Goal: Communication & Community: Participate in discussion

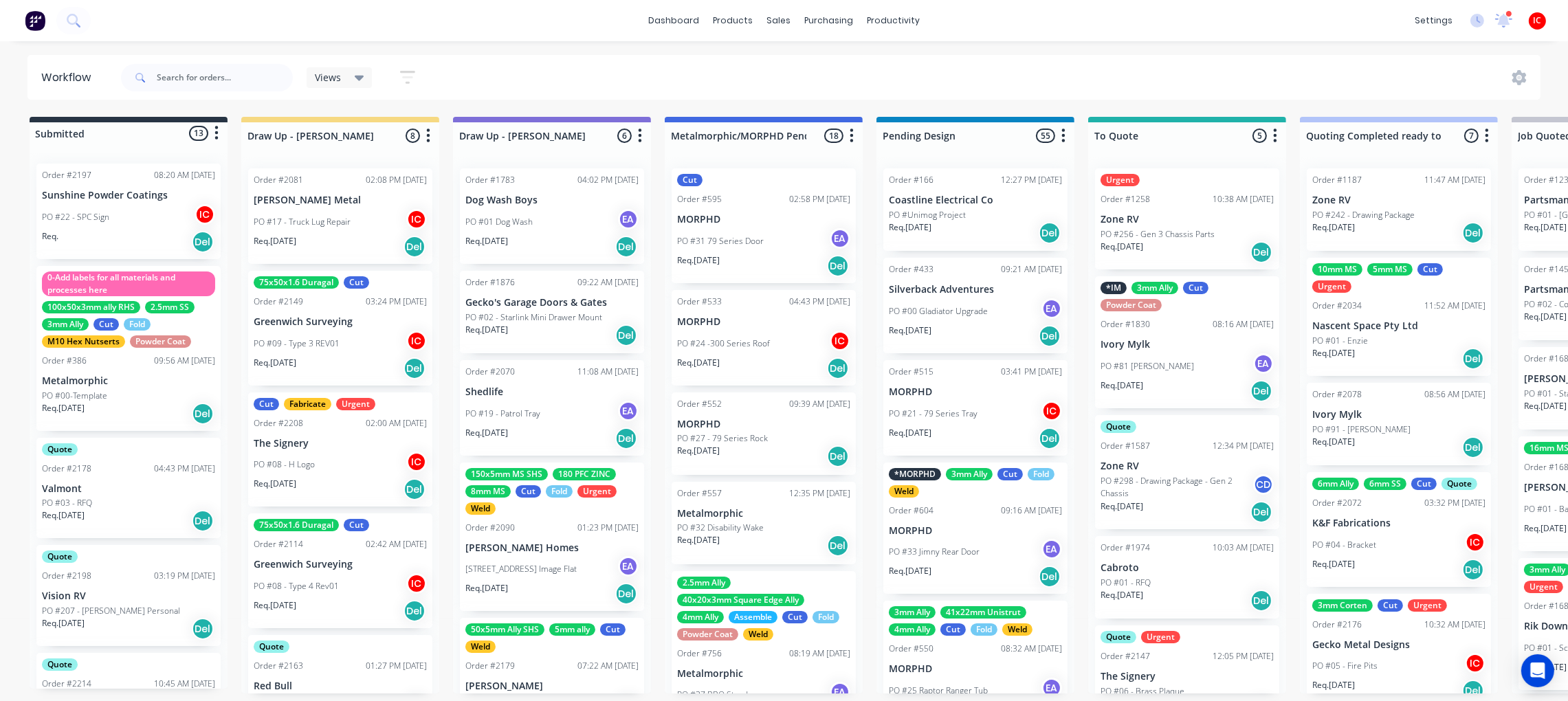
scroll to position [7, 0]
click at [336, 331] on div "PO #09 - Type 3 REV01 IC" at bounding box center [341, 343] width 173 height 26
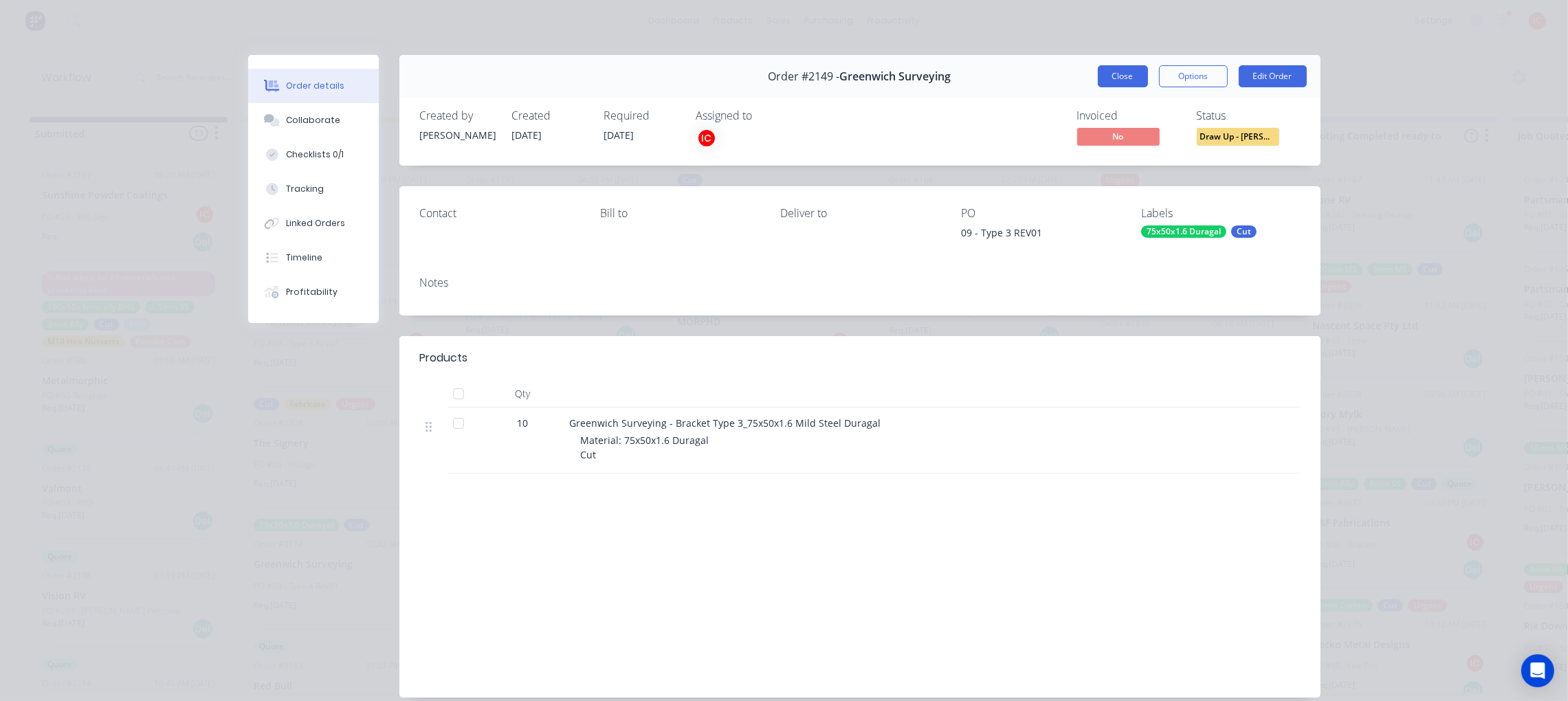
click at [1117, 73] on button "Close" at bounding box center [1123, 76] width 50 height 22
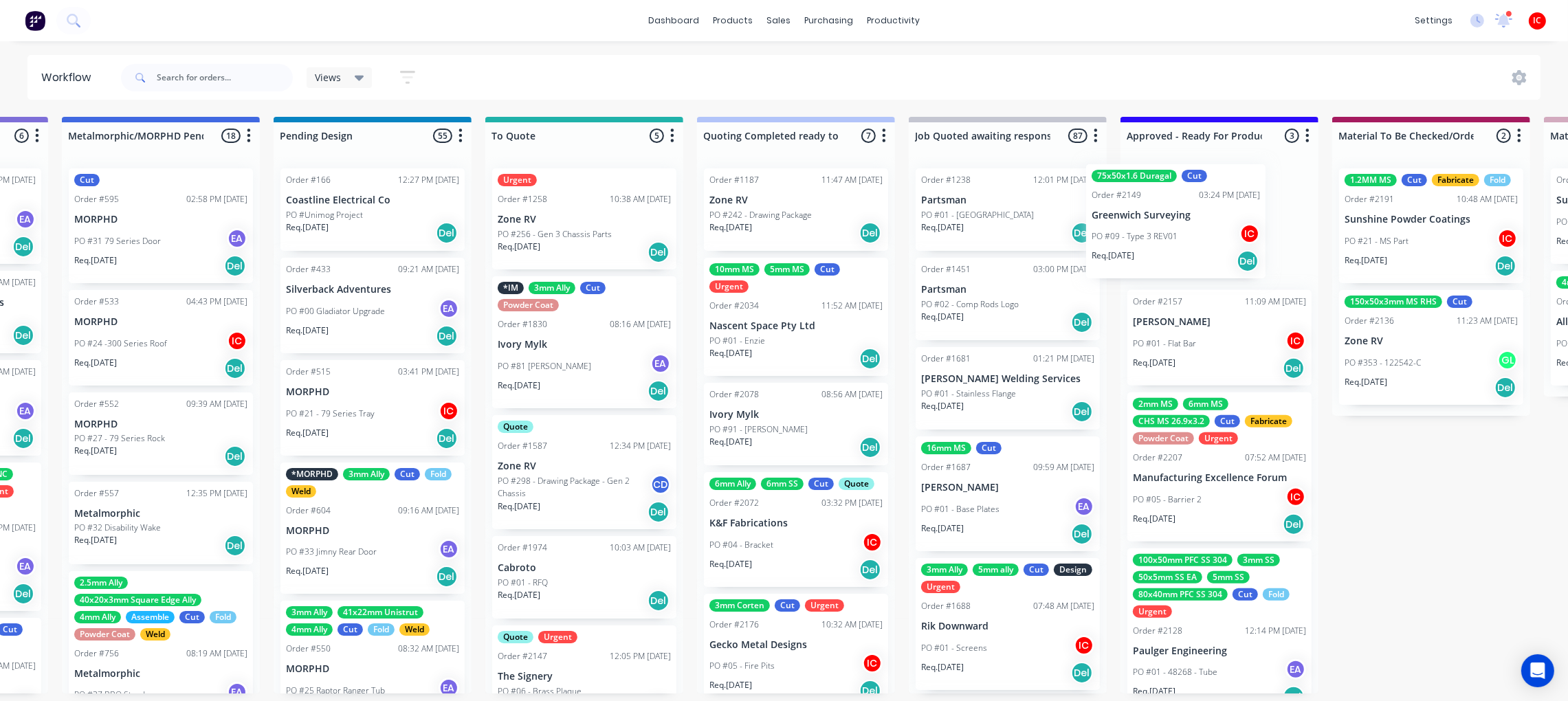
scroll to position [7, 623]
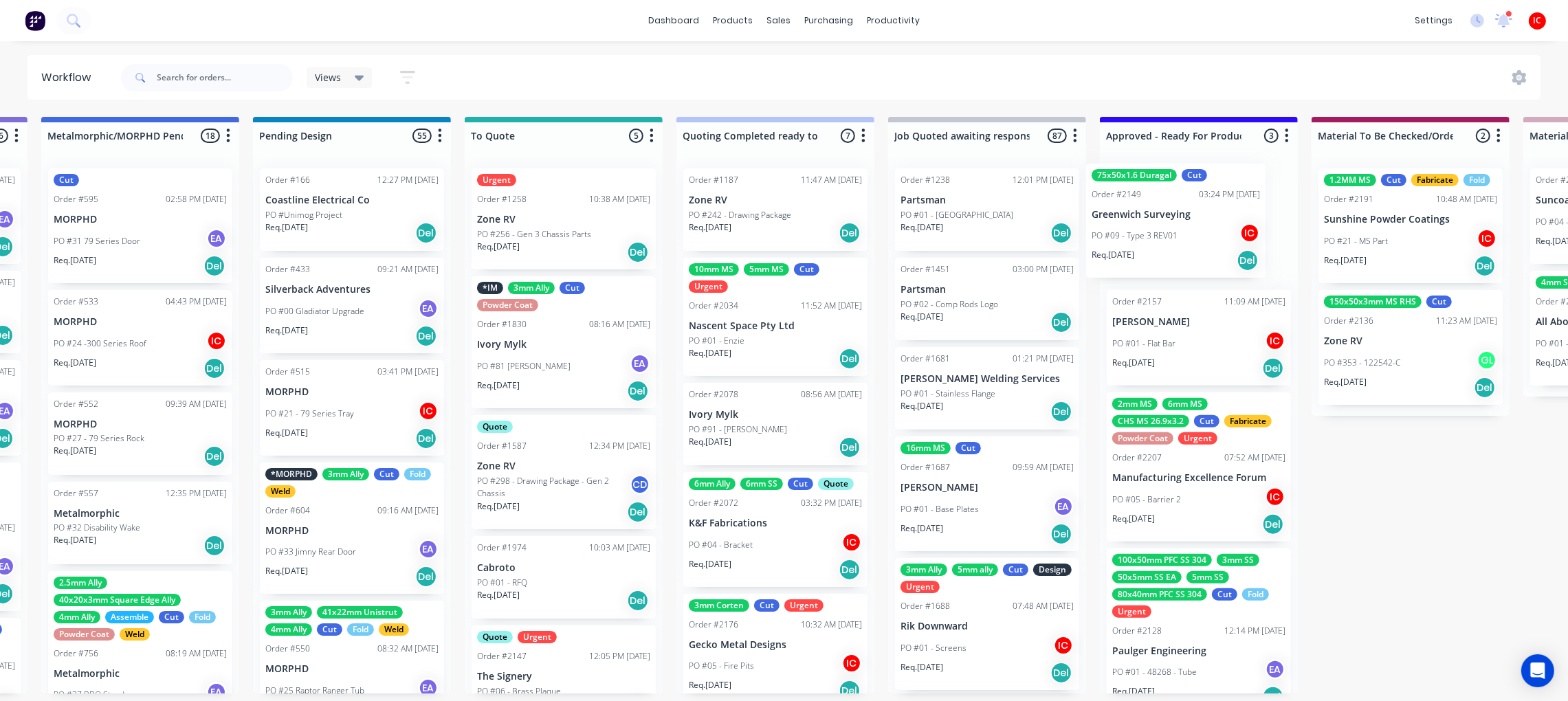
drag, startPoint x: 339, startPoint y: 324, endPoint x: 1125, endPoint y: 237, distance: 790.8
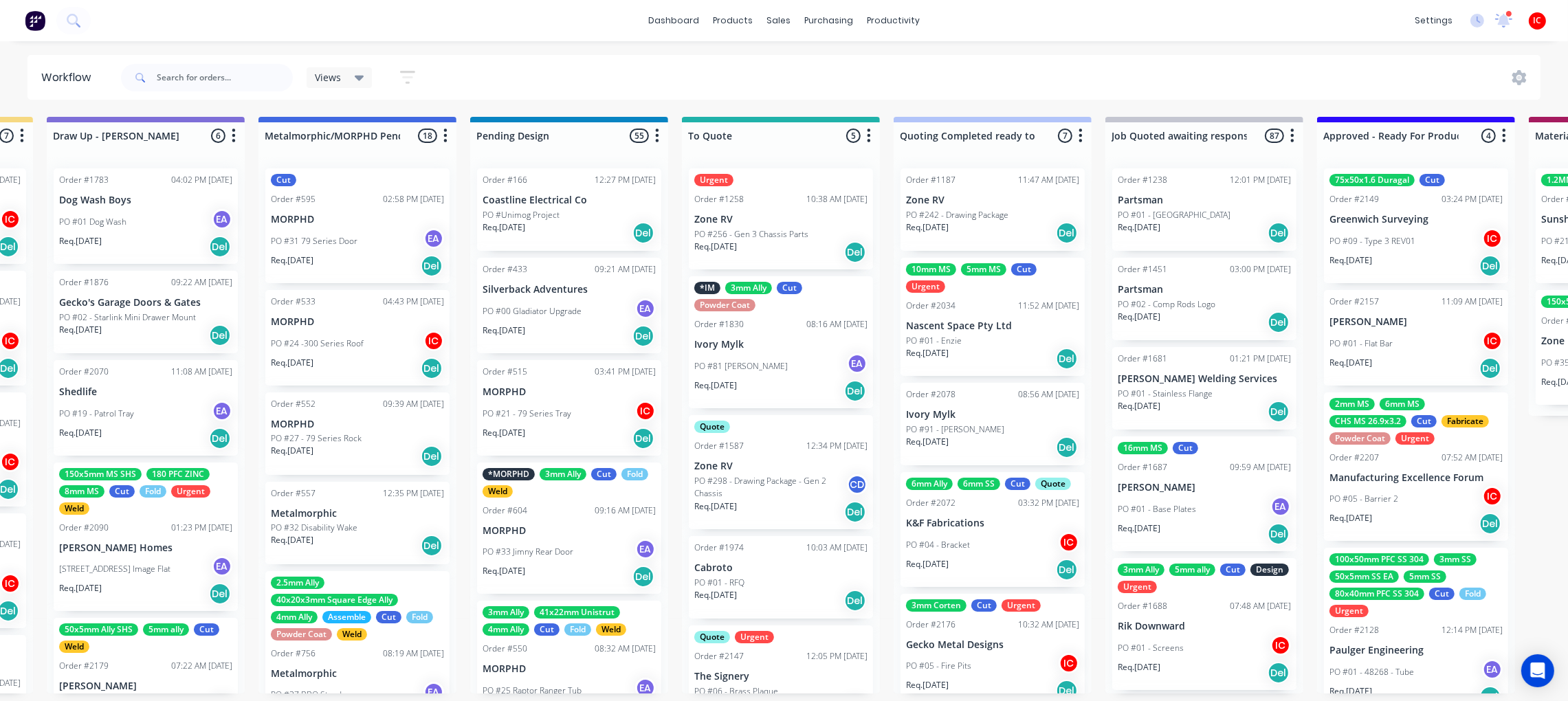
scroll to position [7, 0]
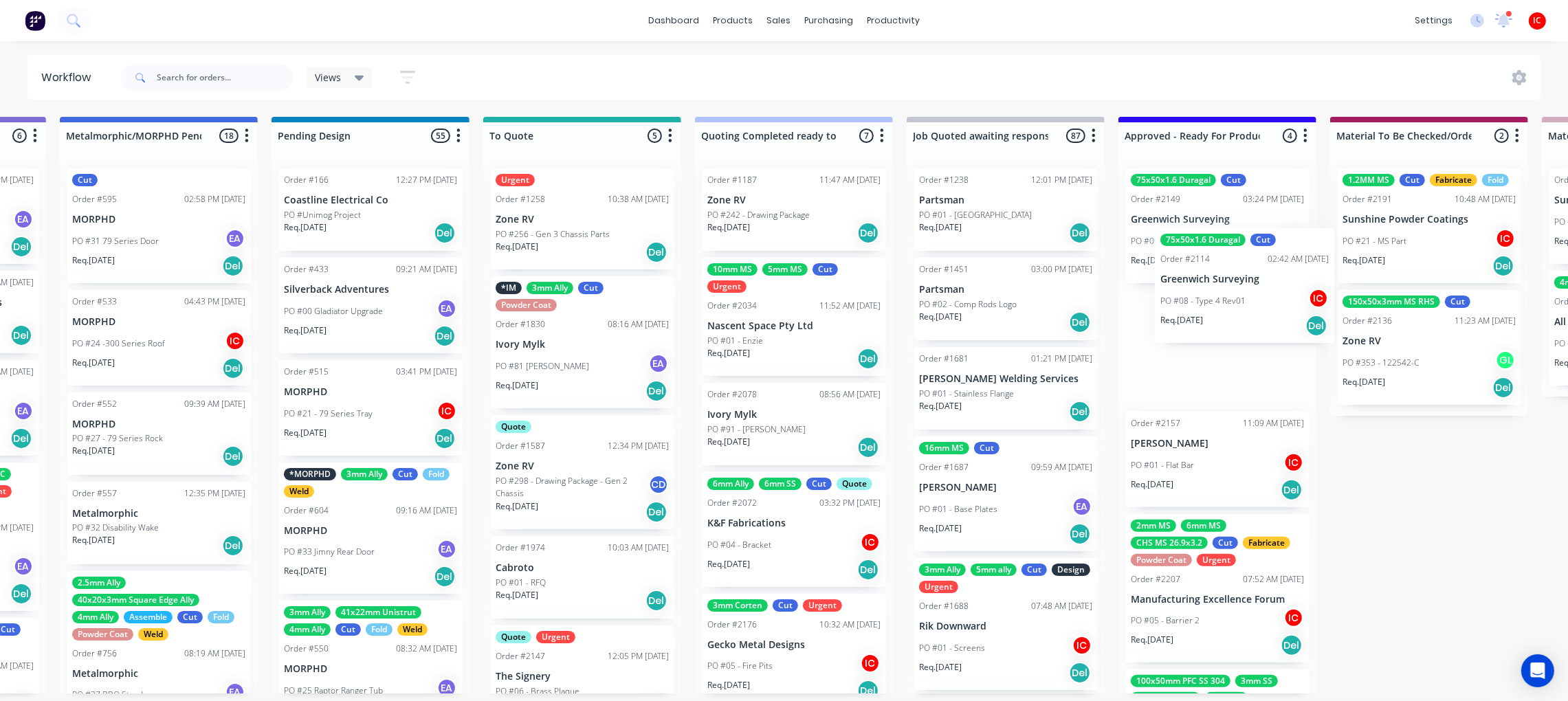
drag, startPoint x: 473, startPoint y: 416, endPoint x: 1220, endPoint y: 291, distance: 757.4
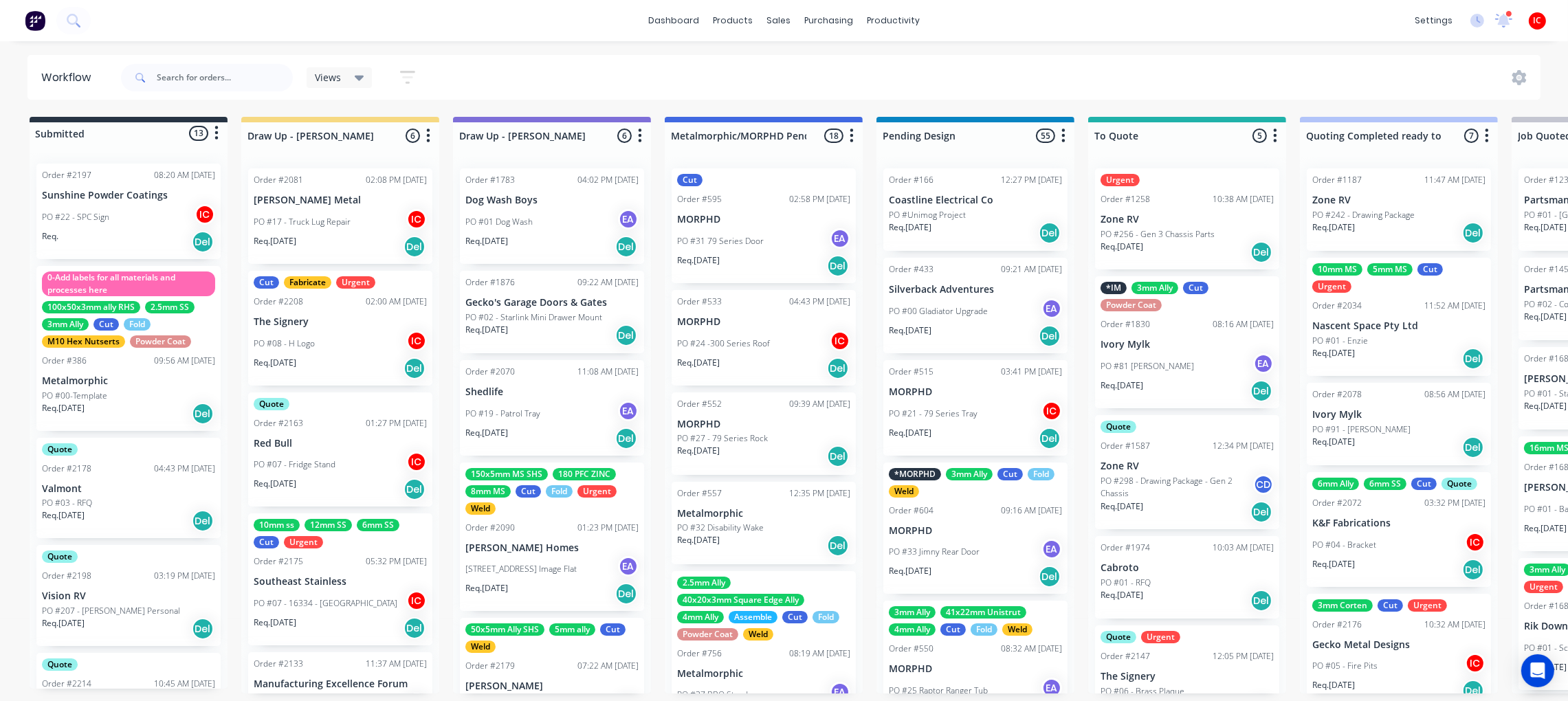
click at [360, 597] on p "PO #07 - 16334 - [GEOGRAPHIC_DATA]" at bounding box center [325, 603] width 143 height 13
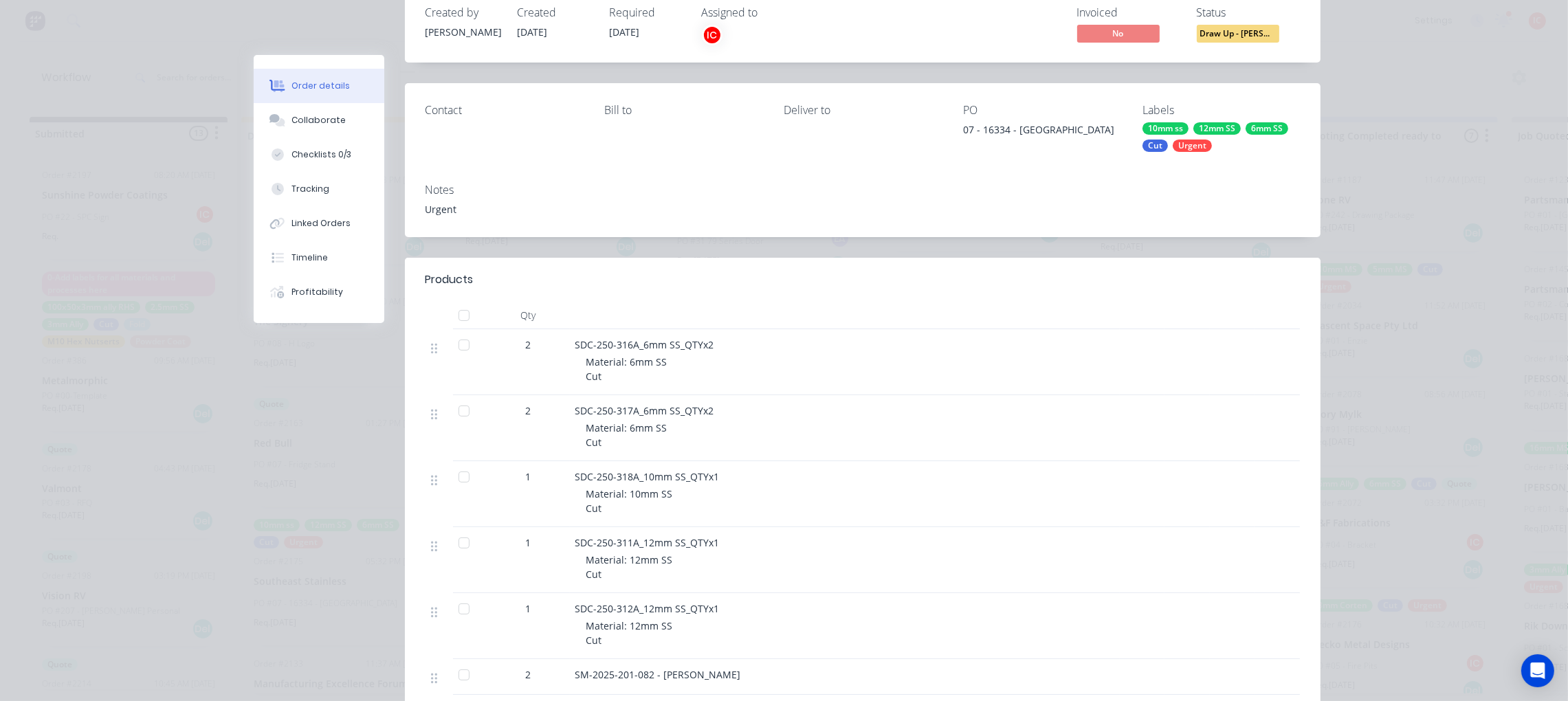
scroll to position [206, 0]
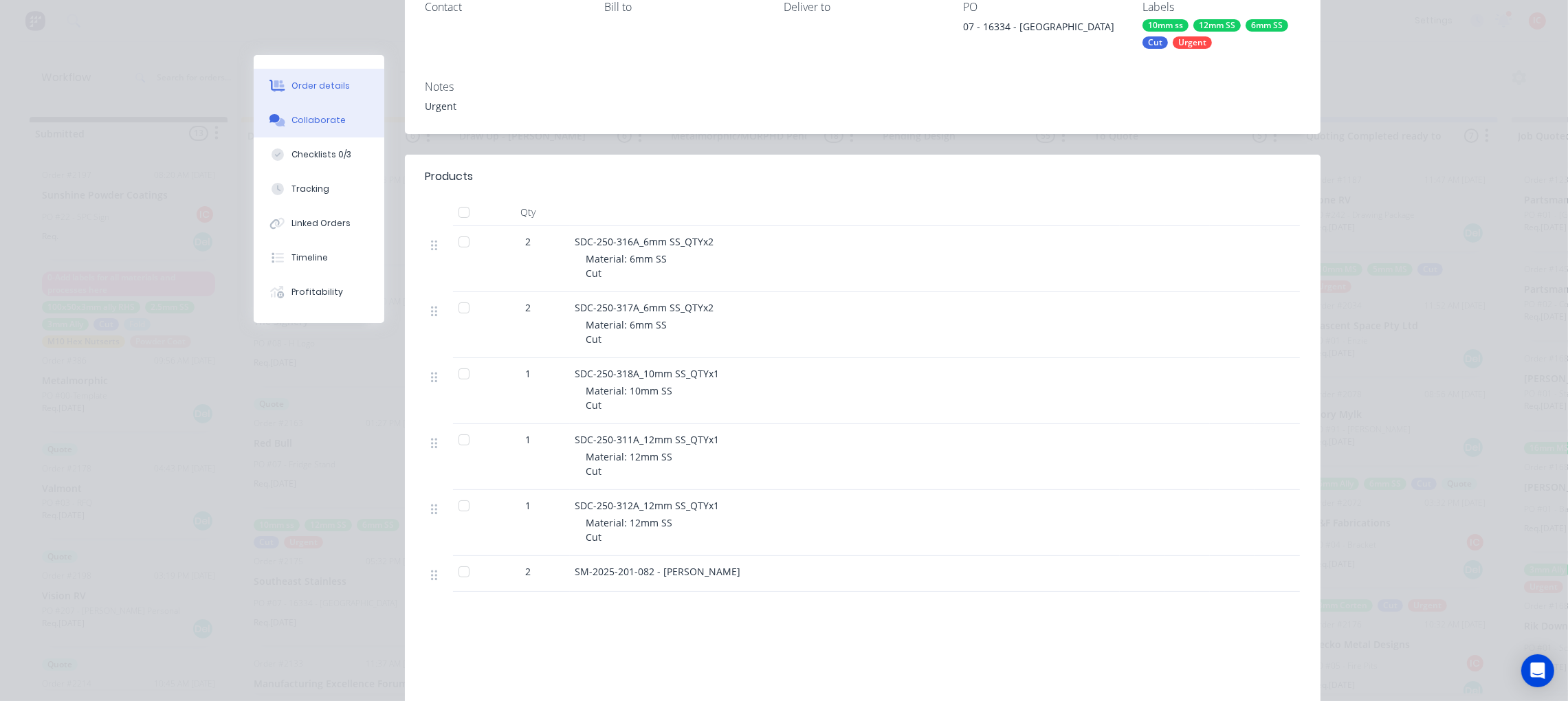
click at [312, 115] on div "Collaborate" at bounding box center [318, 120] width 54 height 13
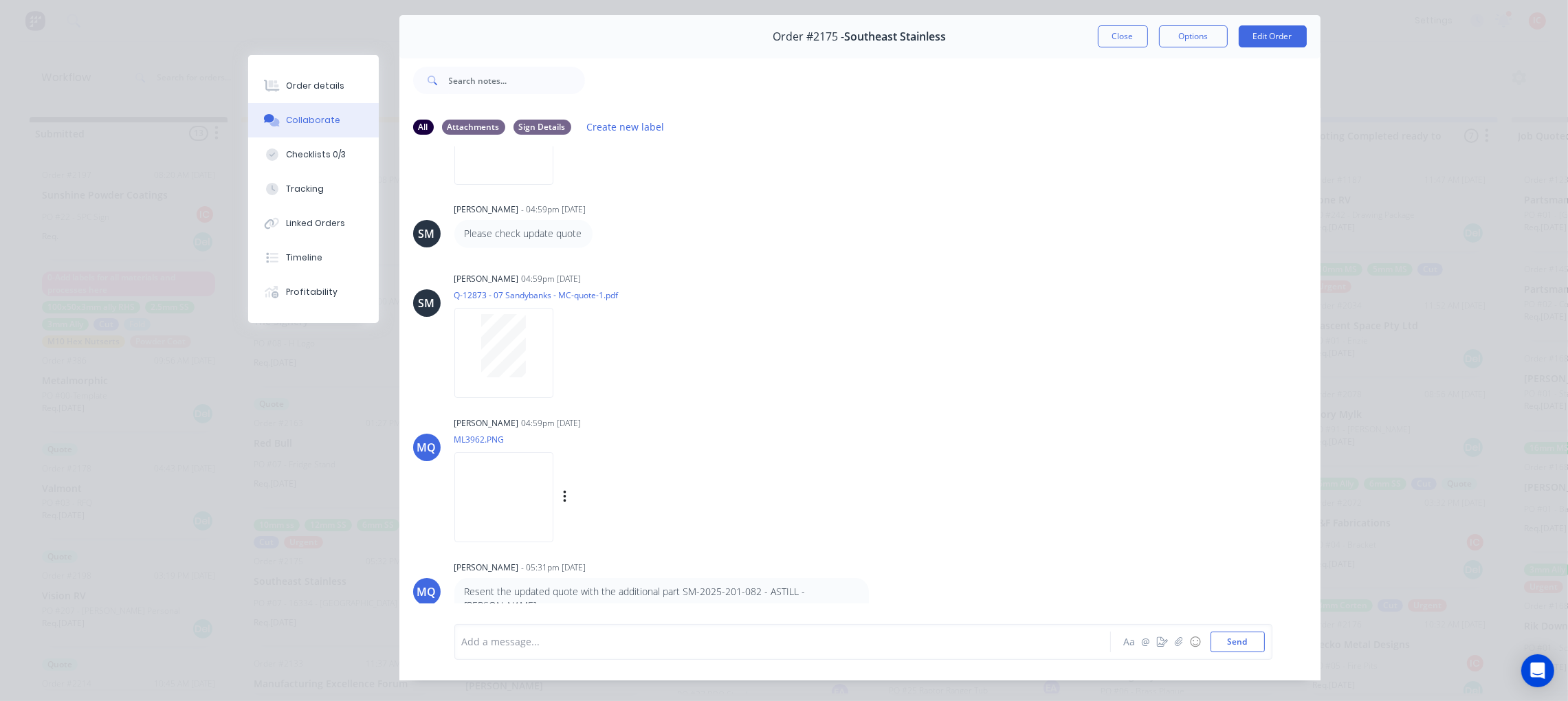
scroll to position [78, 0]
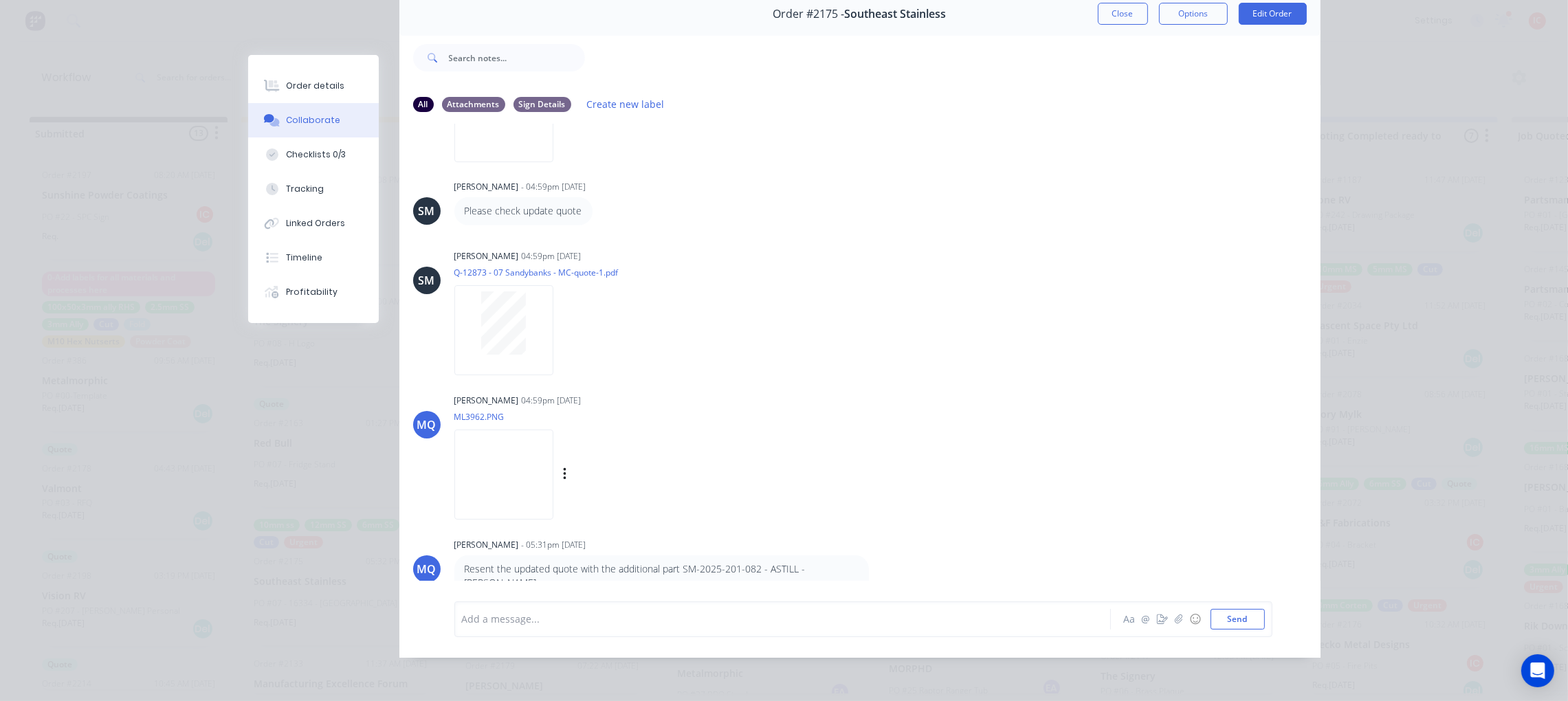
click at [521, 444] on img at bounding box center [503, 475] width 99 height 90
click at [613, 623] on div at bounding box center [763, 618] width 601 height 14
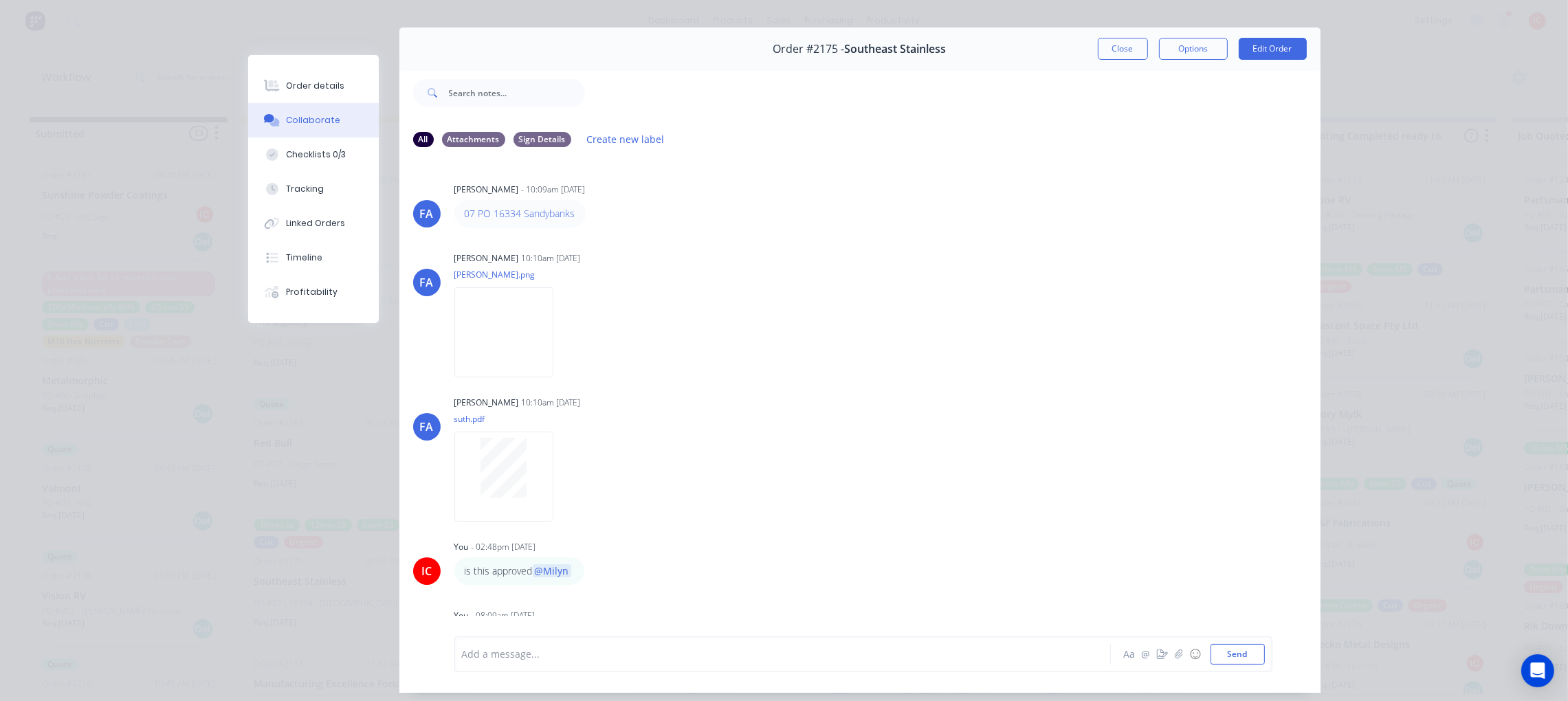
scroll to position [0, 0]
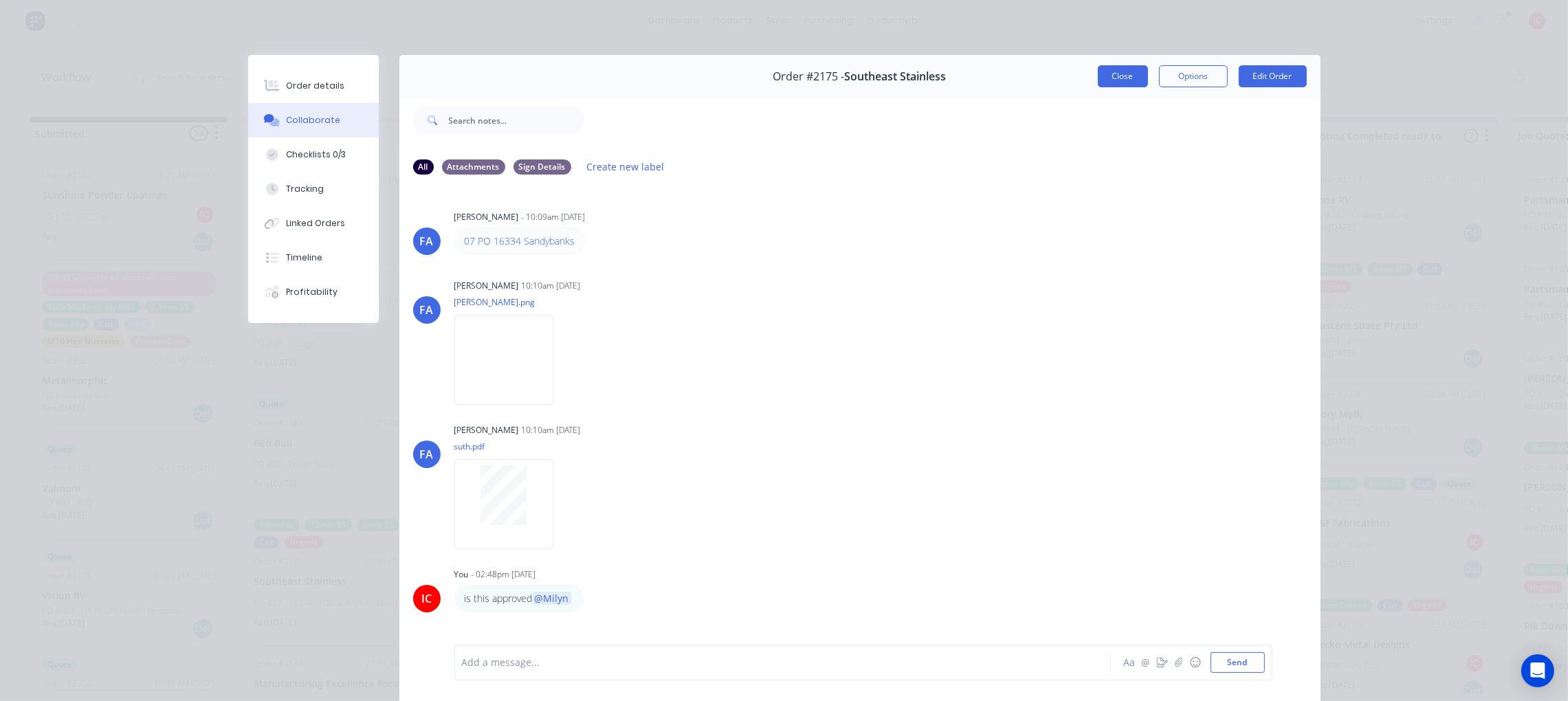
click at [1113, 78] on button "Close" at bounding box center [1123, 76] width 50 height 22
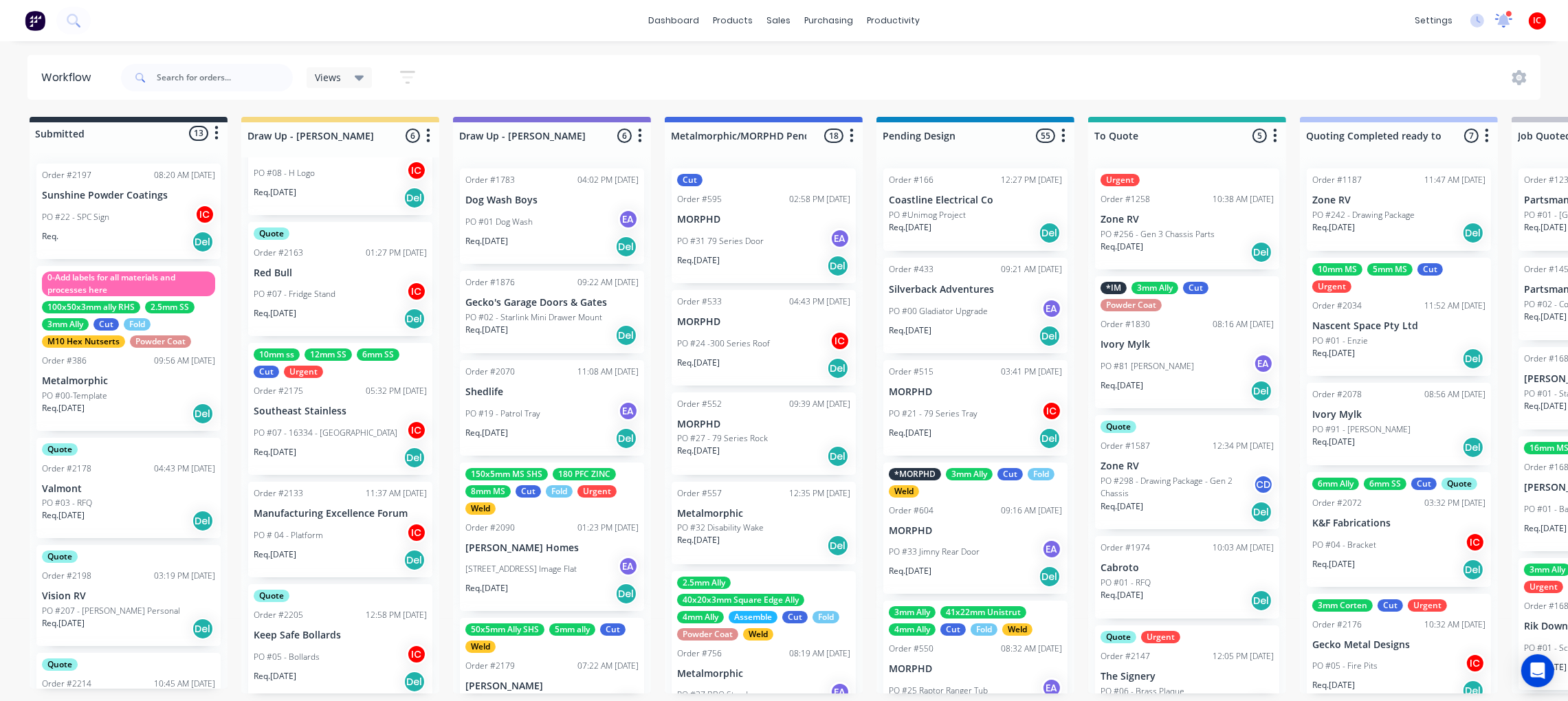
click at [1500, 24] on icon at bounding box center [1505, 19] width 13 height 13
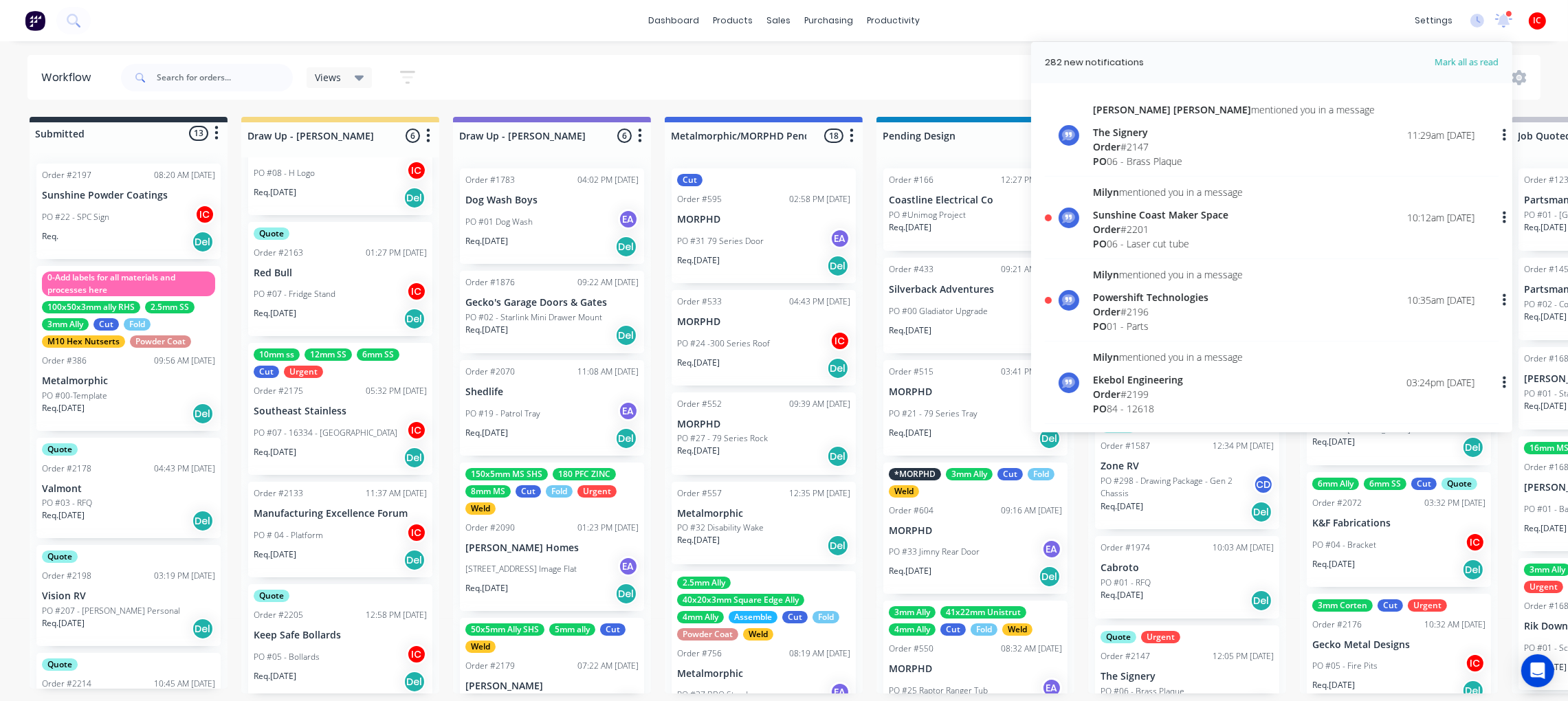
click at [1236, 238] on div "PO 06 - Laser cut tube" at bounding box center [1168, 243] width 150 height 14
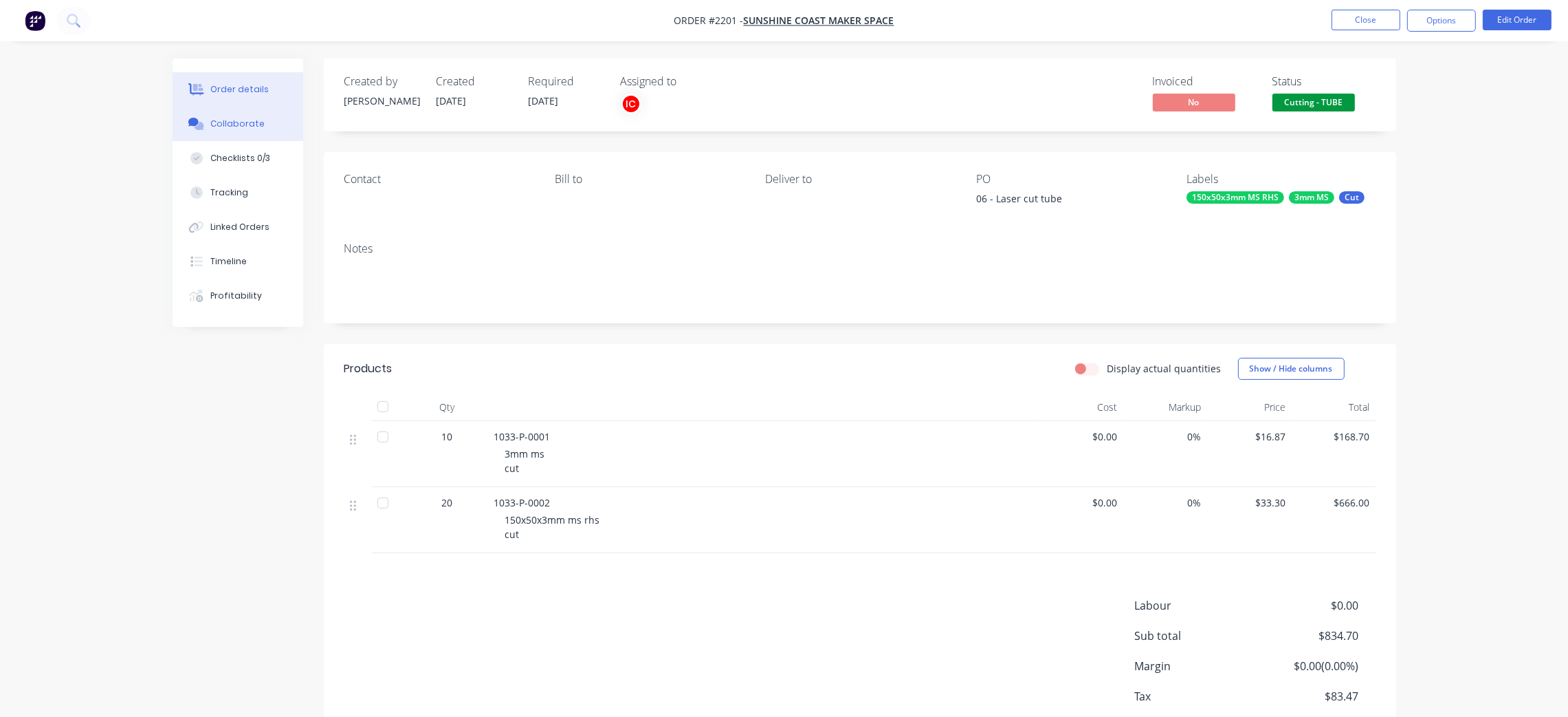
click at [244, 121] on div "Collaborate" at bounding box center [238, 123] width 54 height 13
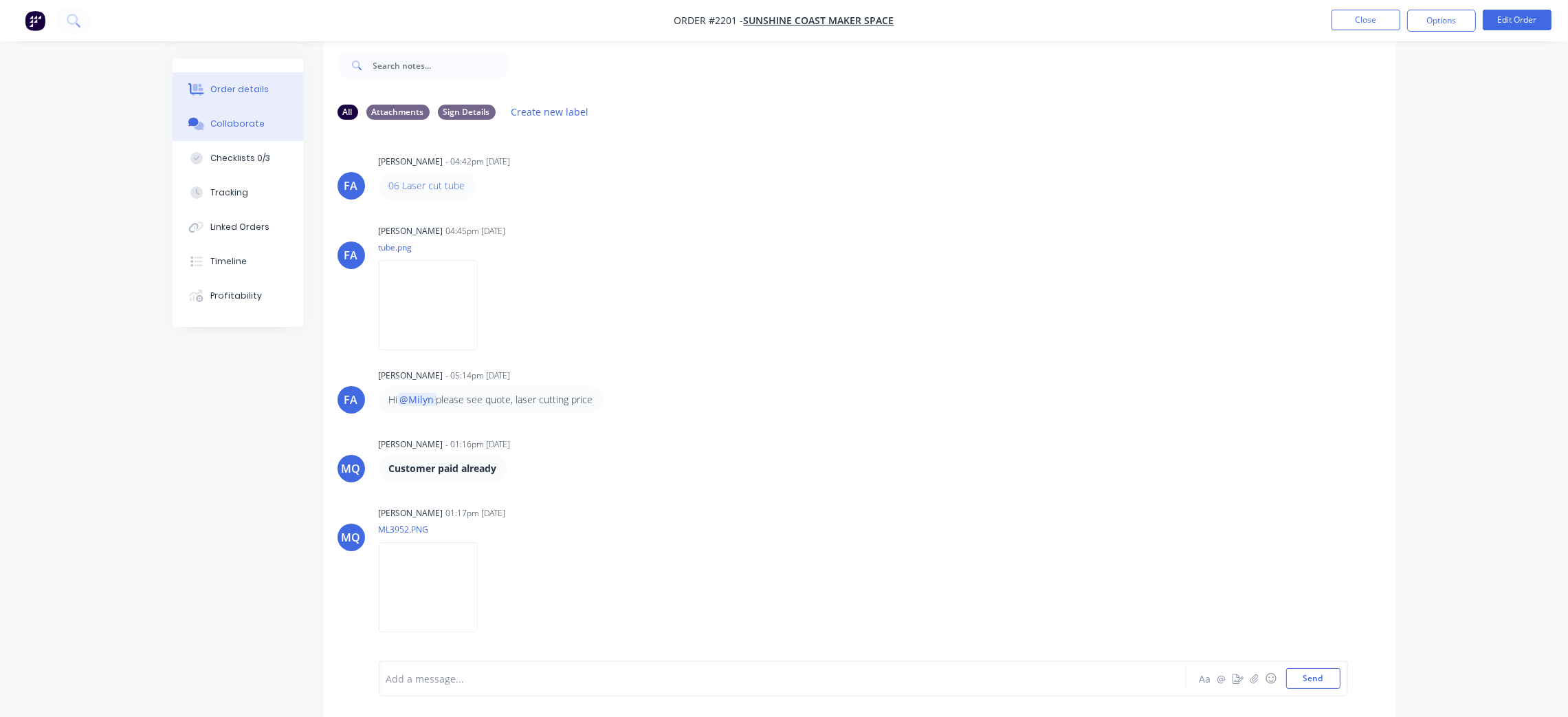
click at [266, 86] on button "Order details" at bounding box center [238, 90] width 131 height 35
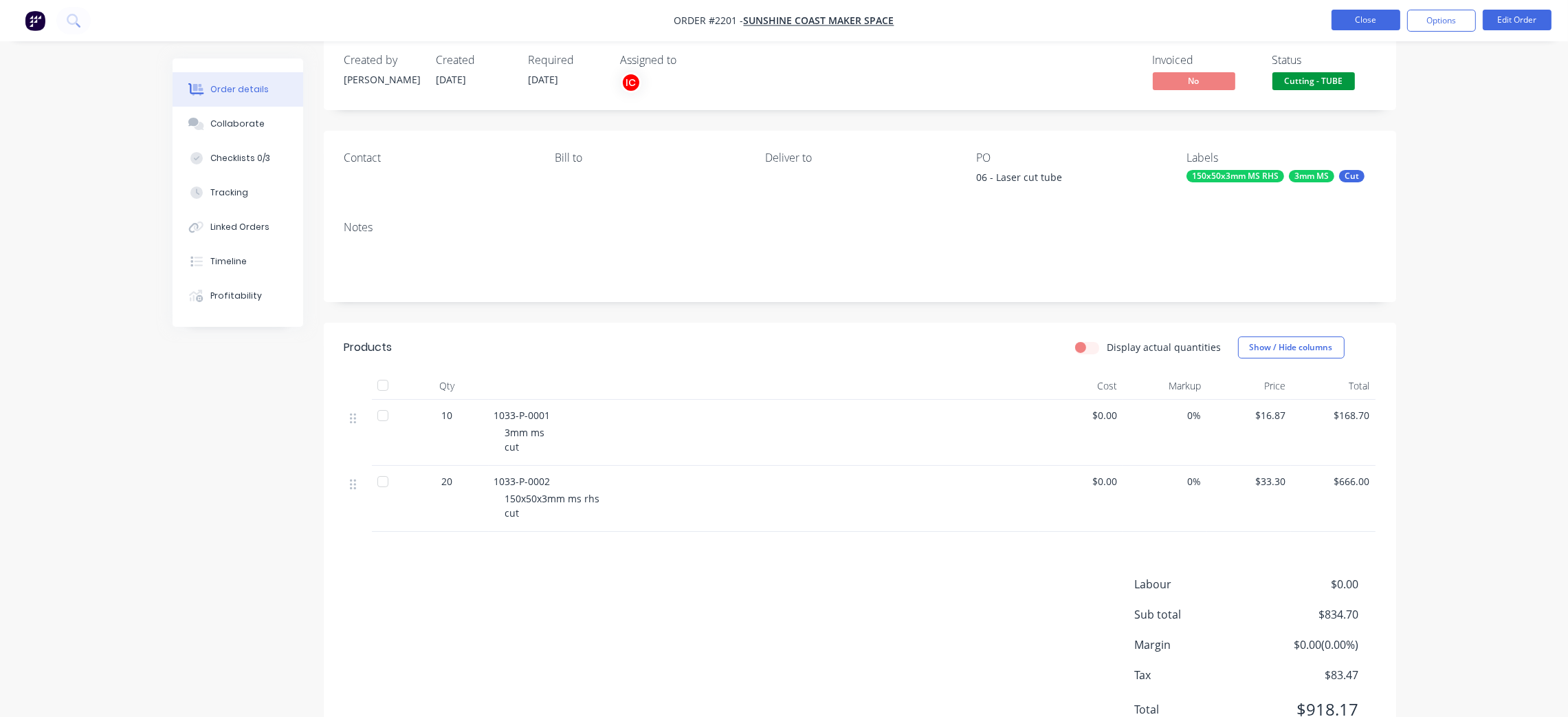
click at [1358, 13] on button "Close" at bounding box center [1365, 19] width 68 height 20
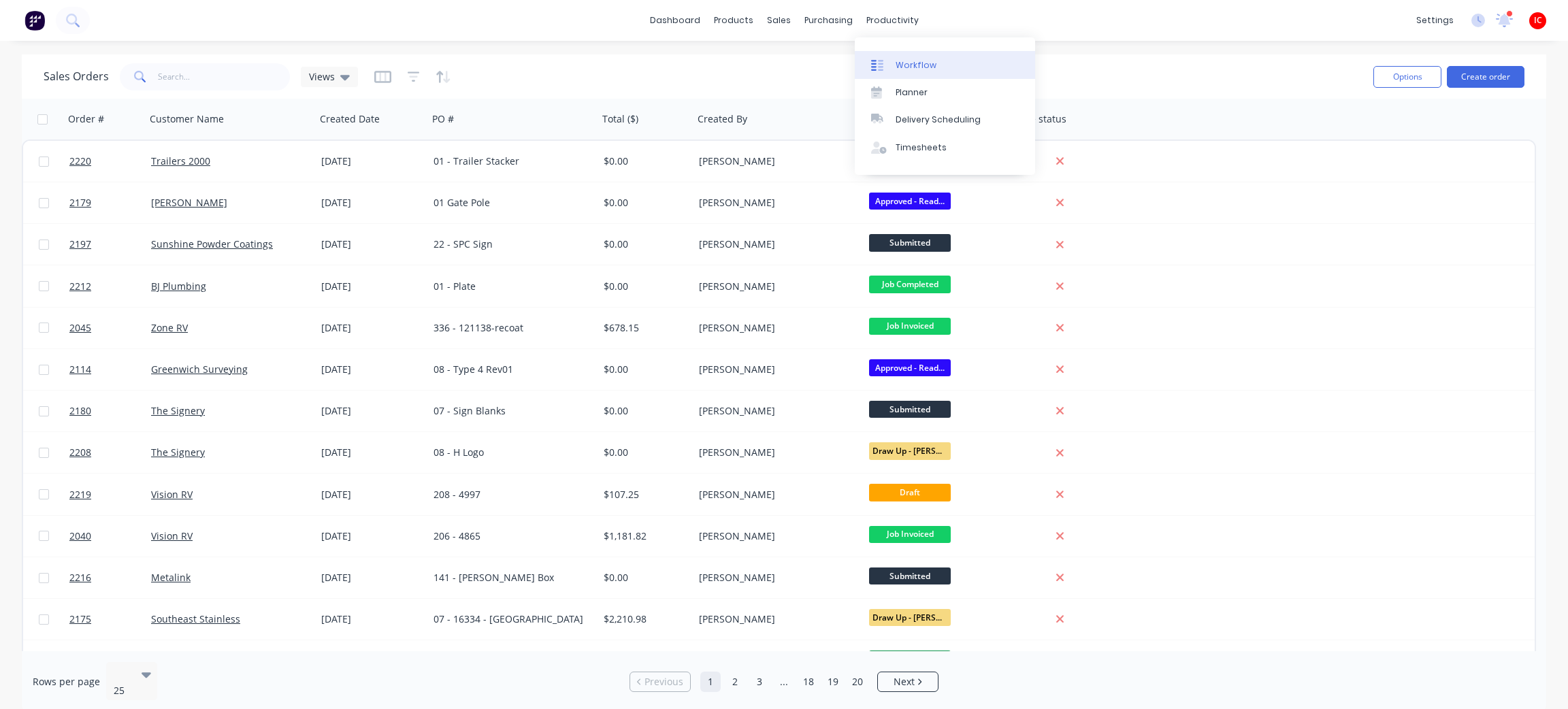
click at [891, 69] on div at bounding box center [881, 65] width 20 height 12
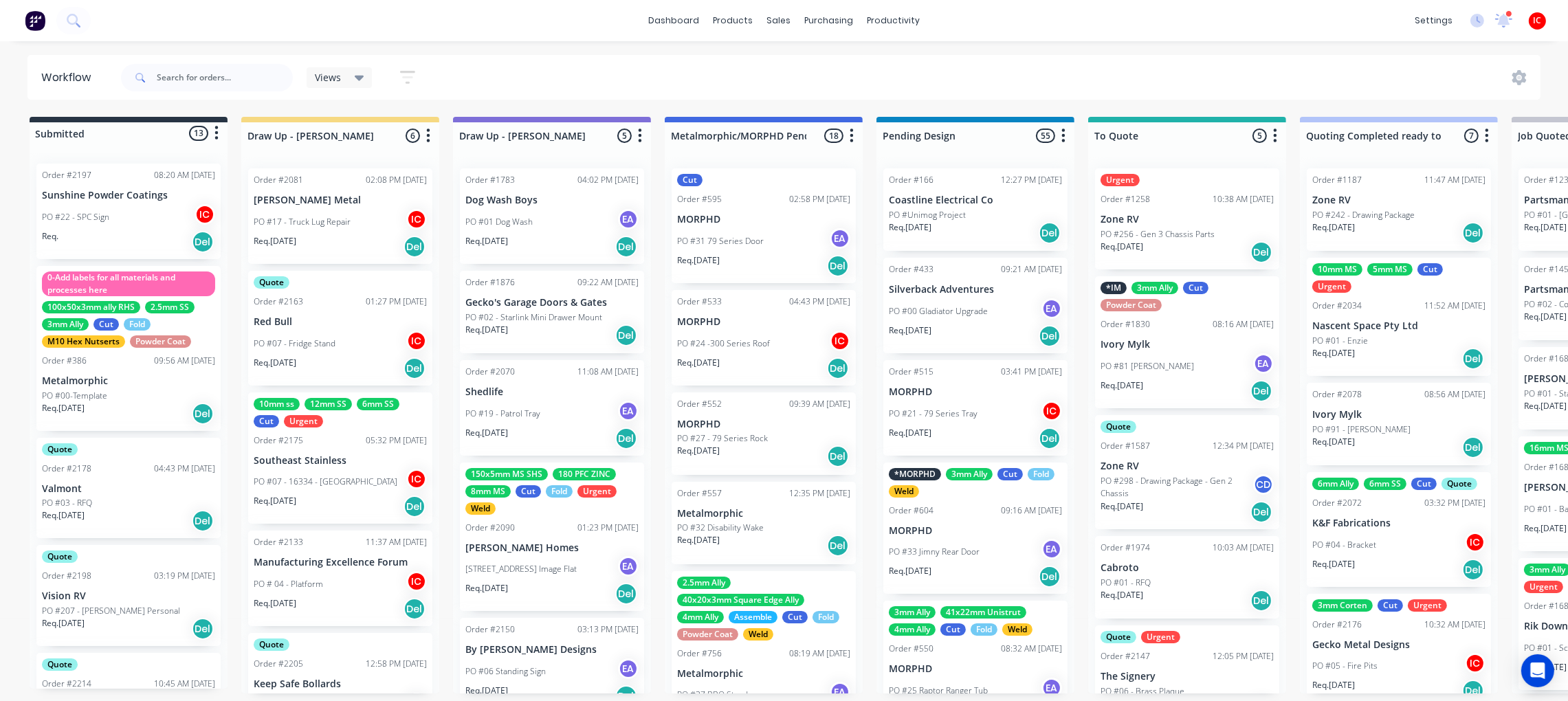
click at [316, 311] on div "Quote Order #2163 01:27 PM 25/08/25 Red Bull PO #07 - Fridge Stand IC Req. 01/0…" at bounding box center [341, 328] width 185 height 114
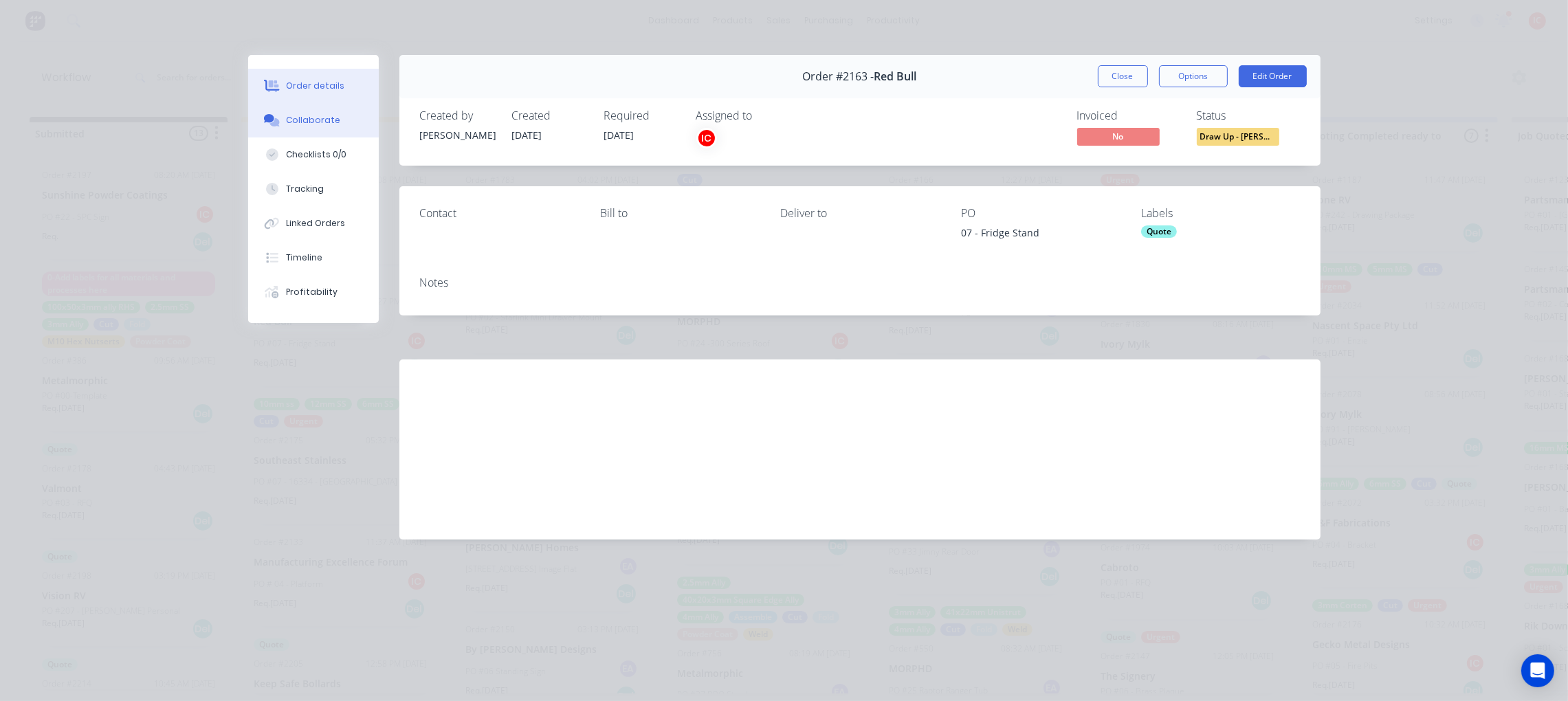
click at [293, 125] on div "Collaborate" at bounding box center [313, 120] width 54 height 13
